Goal: Task Accomplishment & Management: Manage account settings

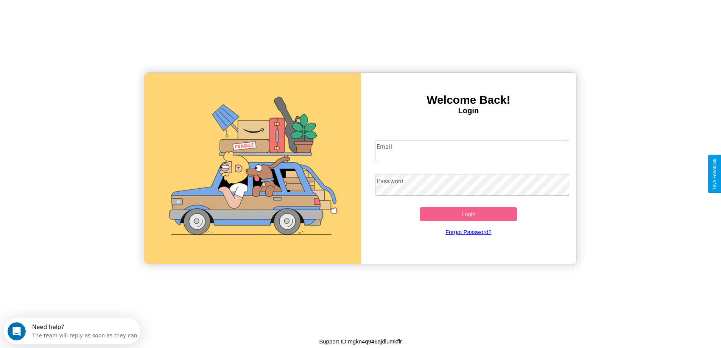
click at [472, 151] on input "Email" at bounding box center [472, 150] width 194 height 21
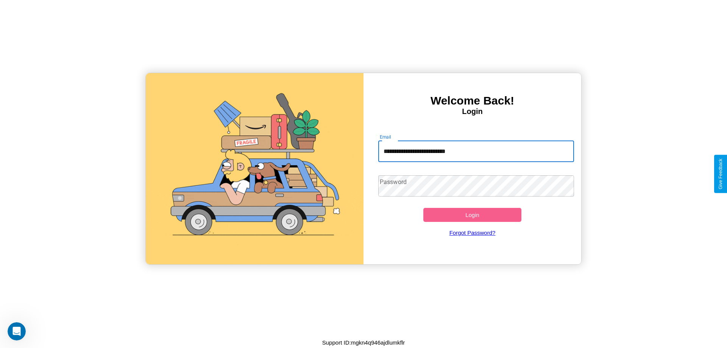
type input "**********"
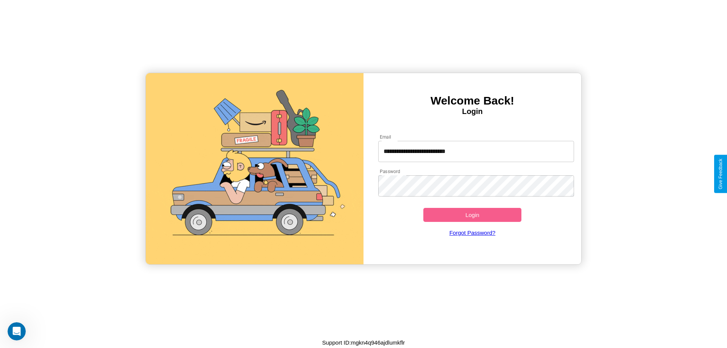
click at [472, 215] on button "Login" at bounding box center [472, 215] width 98 height 14
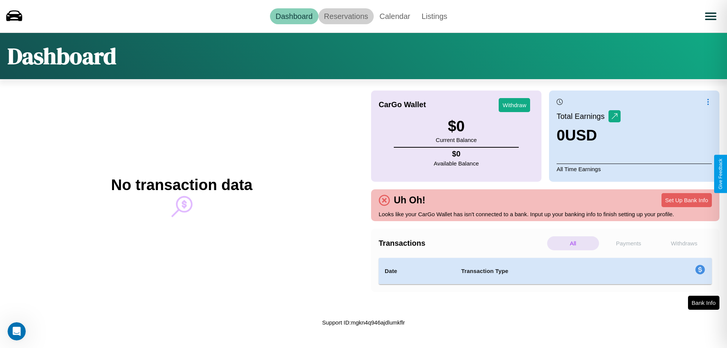
click at [345, 16] on link "Reservations" at bounding box center [346, 16] width 56 height 16
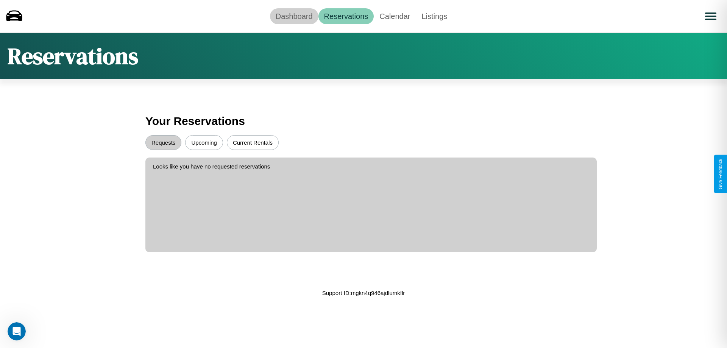
click at [294, 16] on link "Dashboard" at bounding box center [294, 16] width 48 height 16
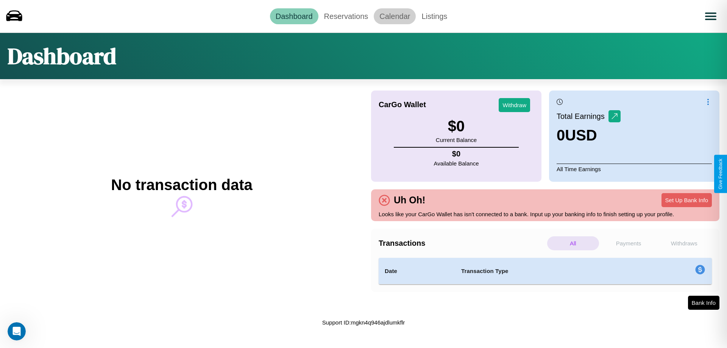
click at [394, 16] on link "Calendar" at bounding box center [394, 16] width 42 height 16
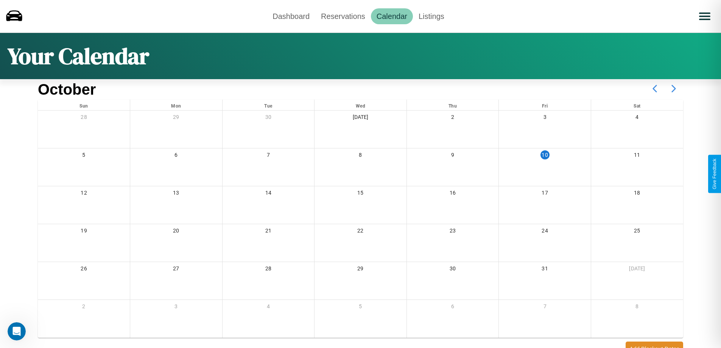
click at [674, 89] on icon at bounding box center [673, 88] width 19 height 19
